Goal: Use online tool/utility: Utilize a website feature to perform a specific function

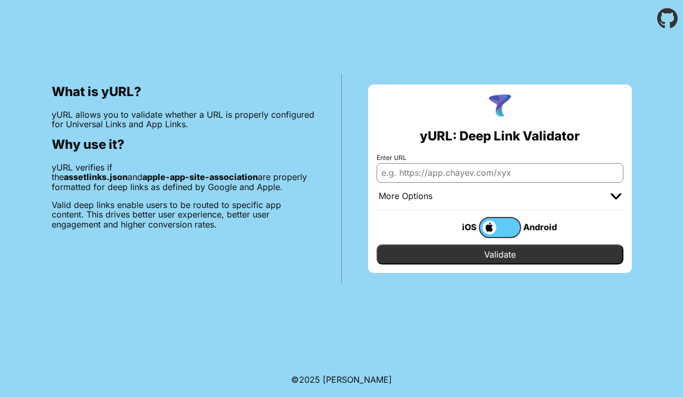
click at [525, 166] on input "Enter URL" at bounding box center [500, 172] width 247 height 19
paste input "Invalid Entitlement: Unknown ID"
type input "Invalid Entitlement: Unknown ID"
type input "[DOMAIN_NAME]"
click at [439, 251] on input "Validate" at bounding box center [500, 254] width 247 height 20
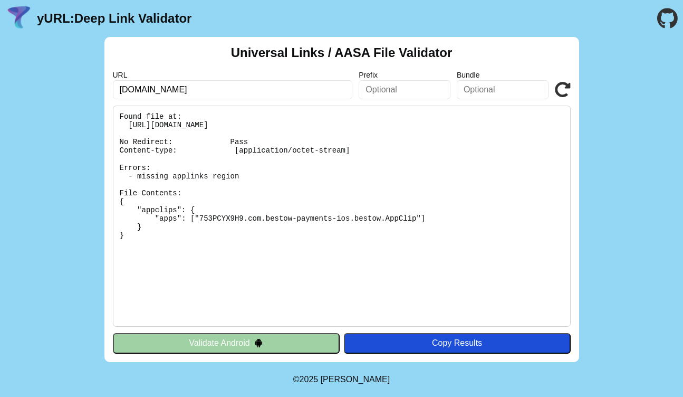
click at [616, 61] on div "Universal Links / AASA File Validator URL [DOMAIN_NAME] Prefix Bundle Validate …" at bounding box center [341, 199] width 683 height 325
